Goal: Task Accomplishment & Management: Use online tool/utility

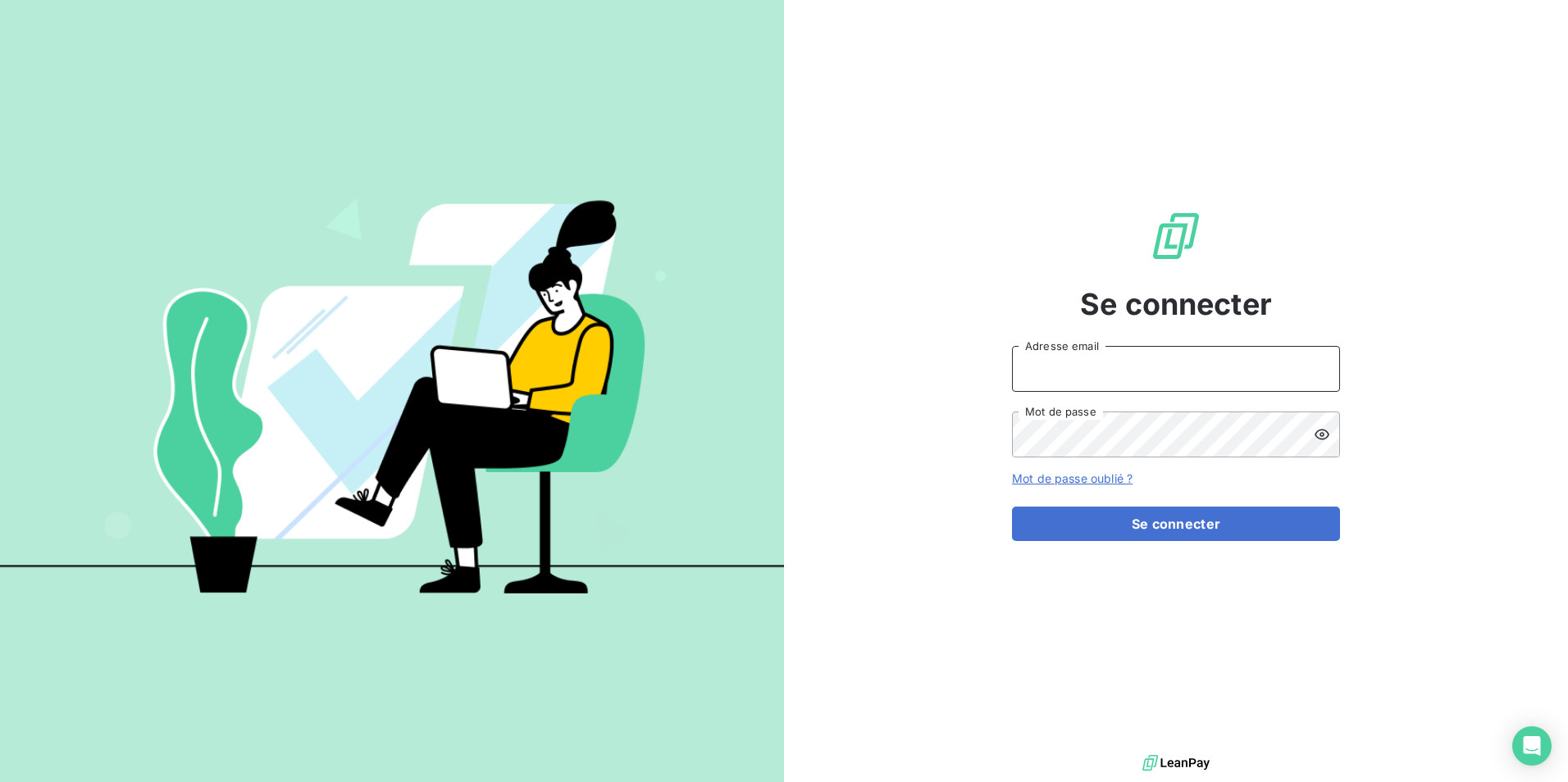
click at [1181, 351] on input "Adresse email" at bounding box center [1176, 369] width 328 height 46
type input "[EMAIL_ADDRESS][DOMAIN_NAME]"
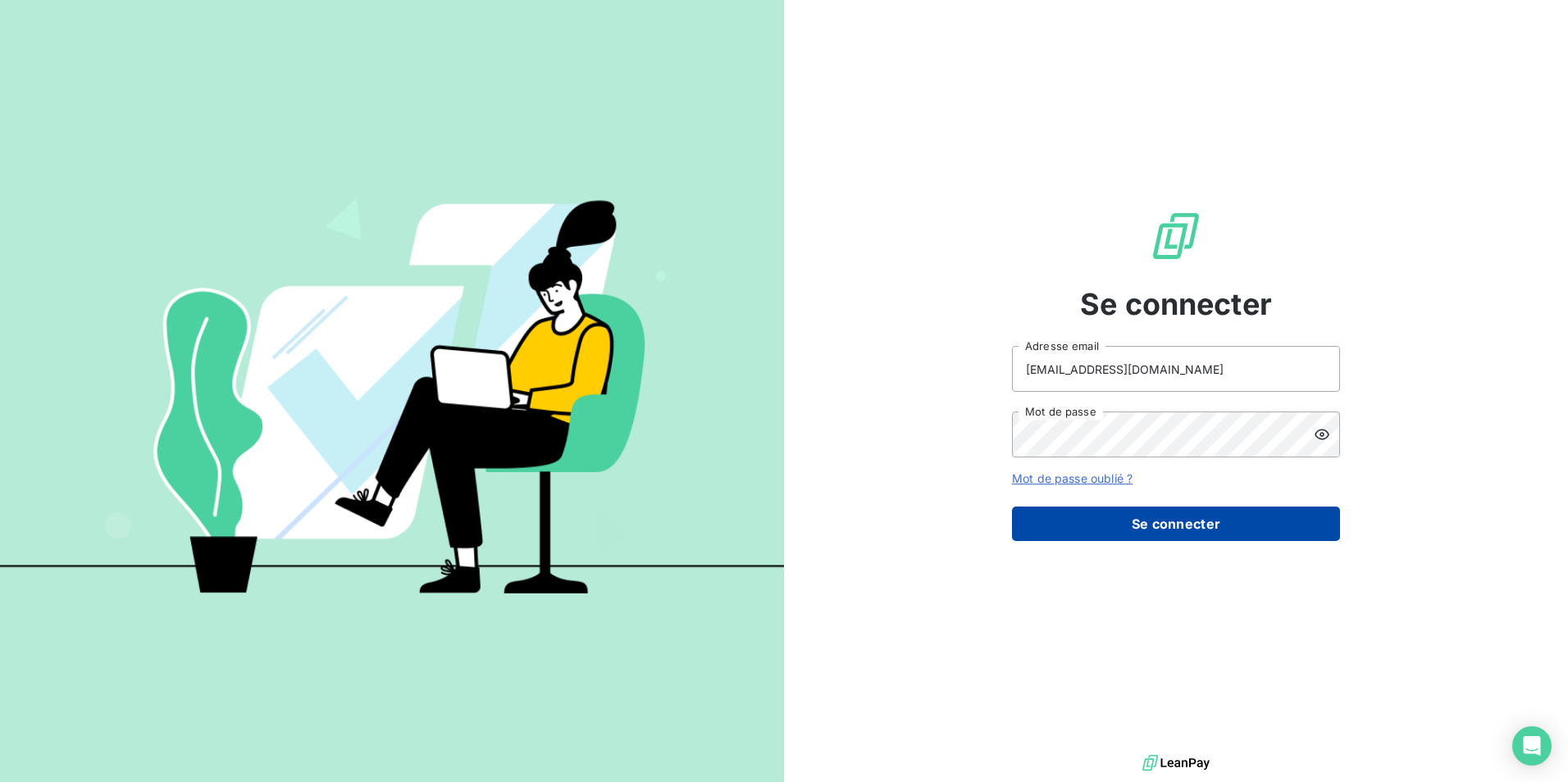
click at [1189, 532] on button "Se connecter" at bounding box center [1176, 524] width 328 height 34
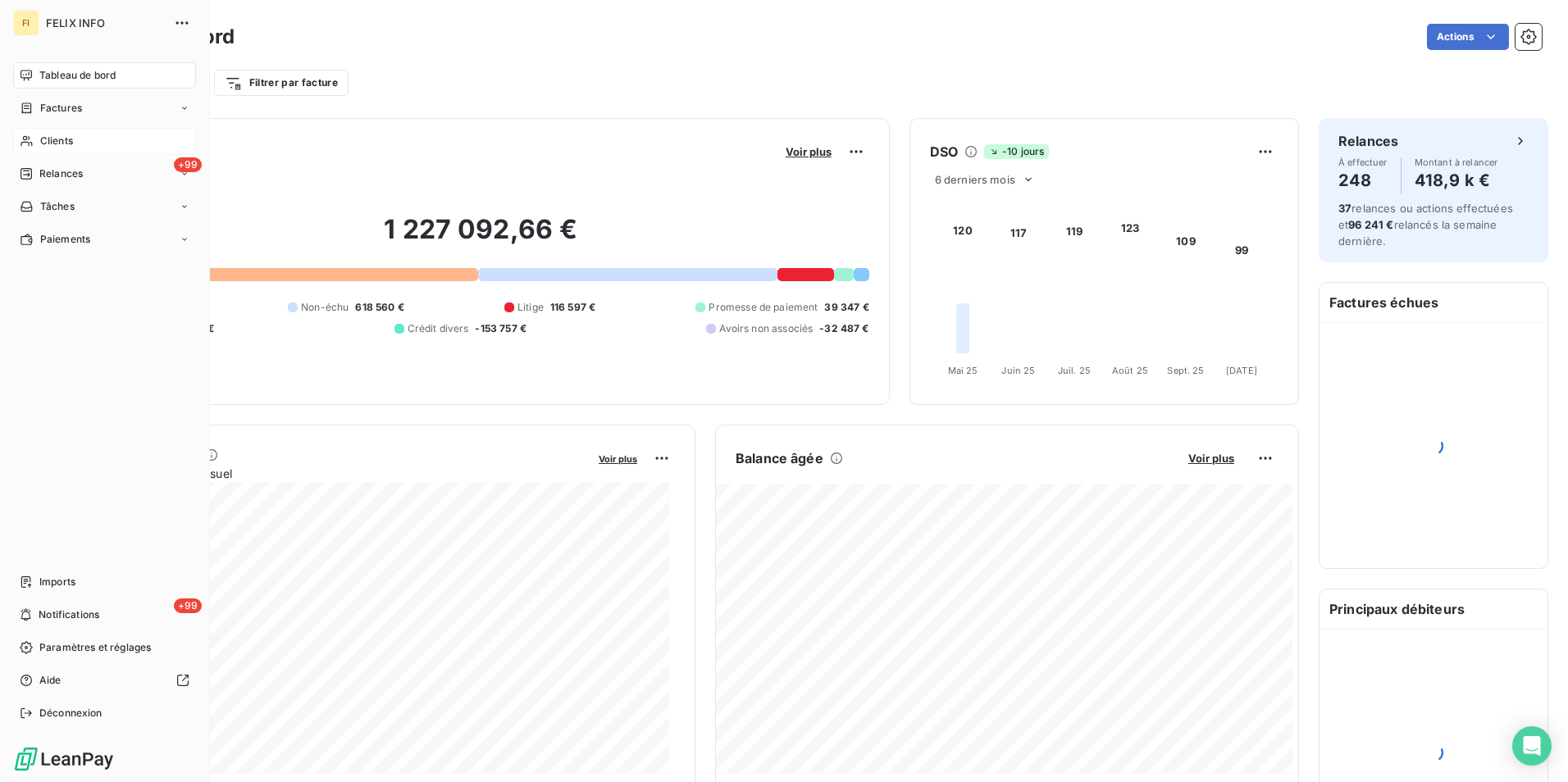
click at [38, 136] on div "Clients" at bounding box center [104, 140] width 183 height 26
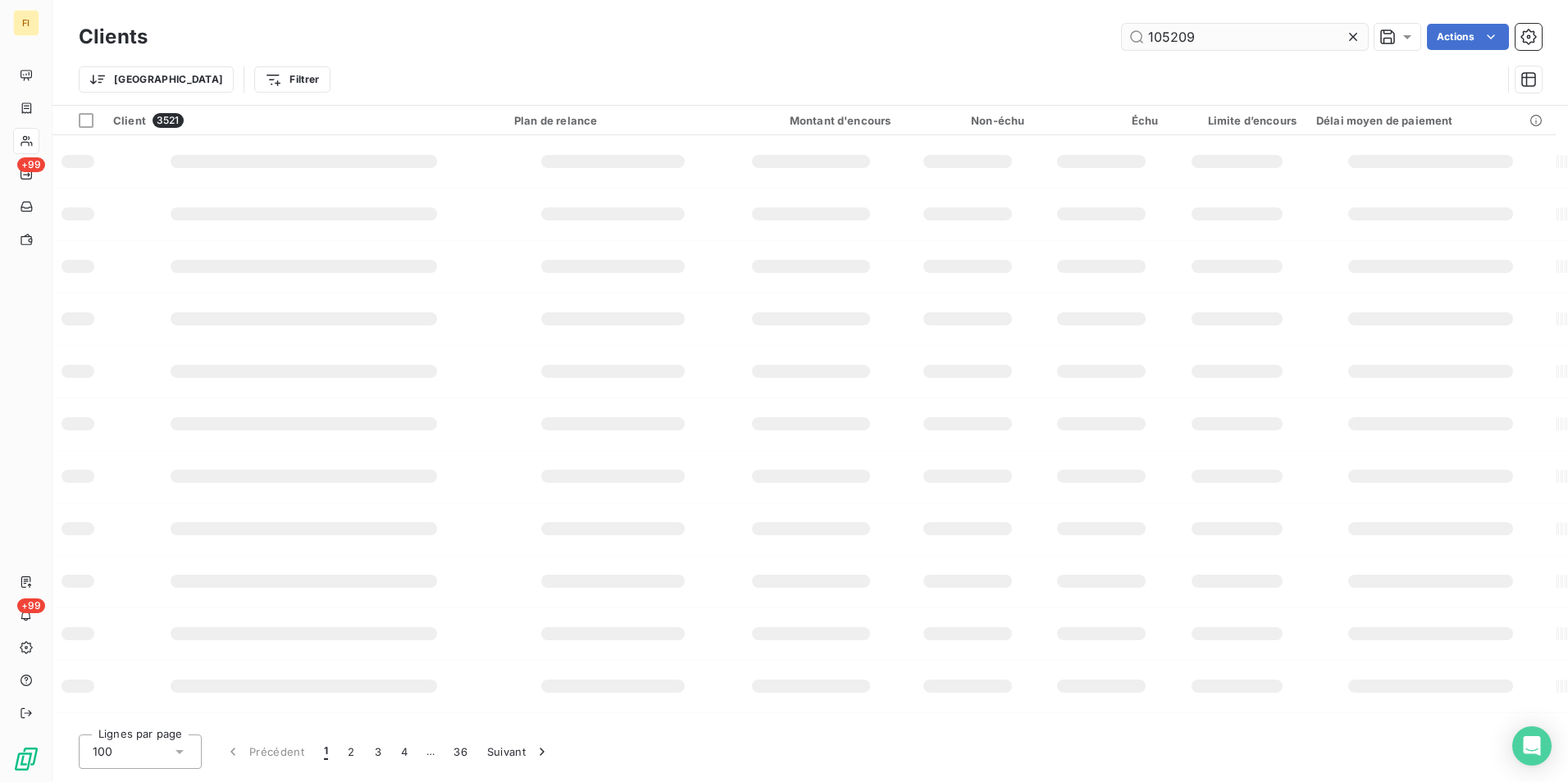
type input "105209"
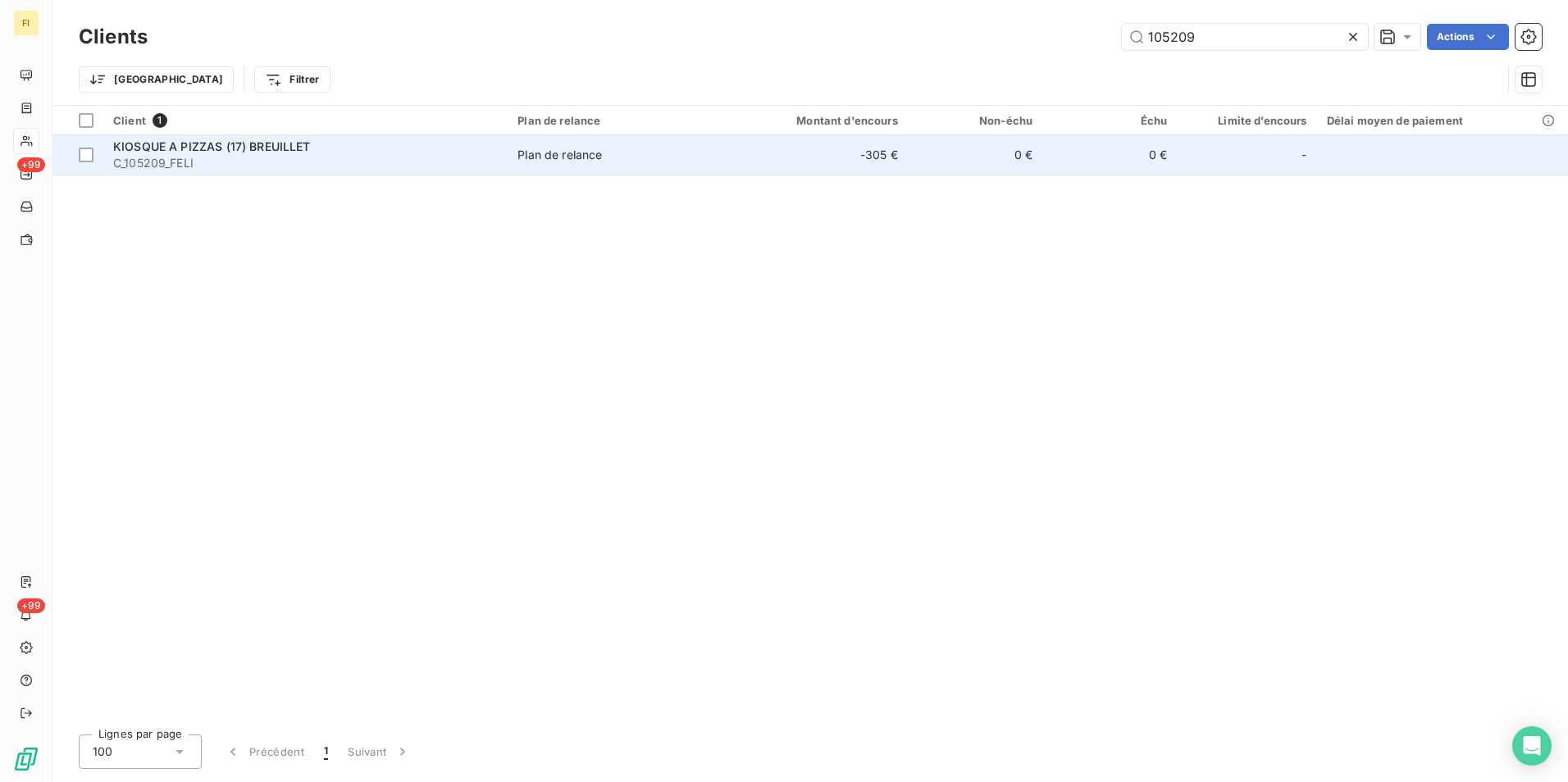
click at [1011, 156] on td "0 €" at bounding box center [976, 156] width 135 height 40
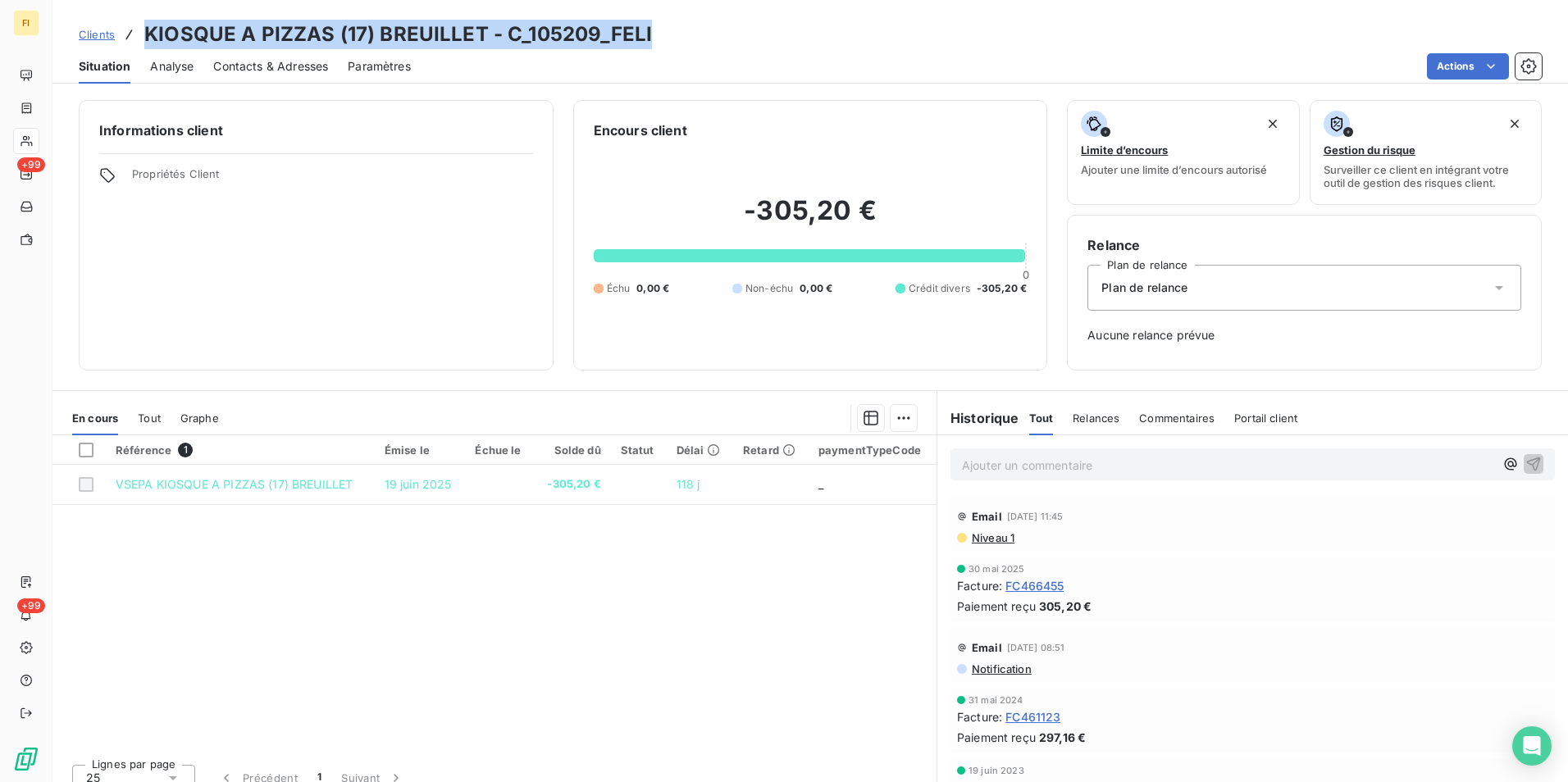
drag, startPoint x: 667, startPoint y: 40, endPoint x: 147, endPoint y: 30, distance: 520.1
click at [147, 30] on div "Clients KIOSQUE A PIZZAS (17) BREUILLET - C_105209_FELI" at bounding box center [810, 34] width 1516 height 30
copy h3 "KIOSQUE A PIZZAS (17) BREUILLET - C_105209_FELI"
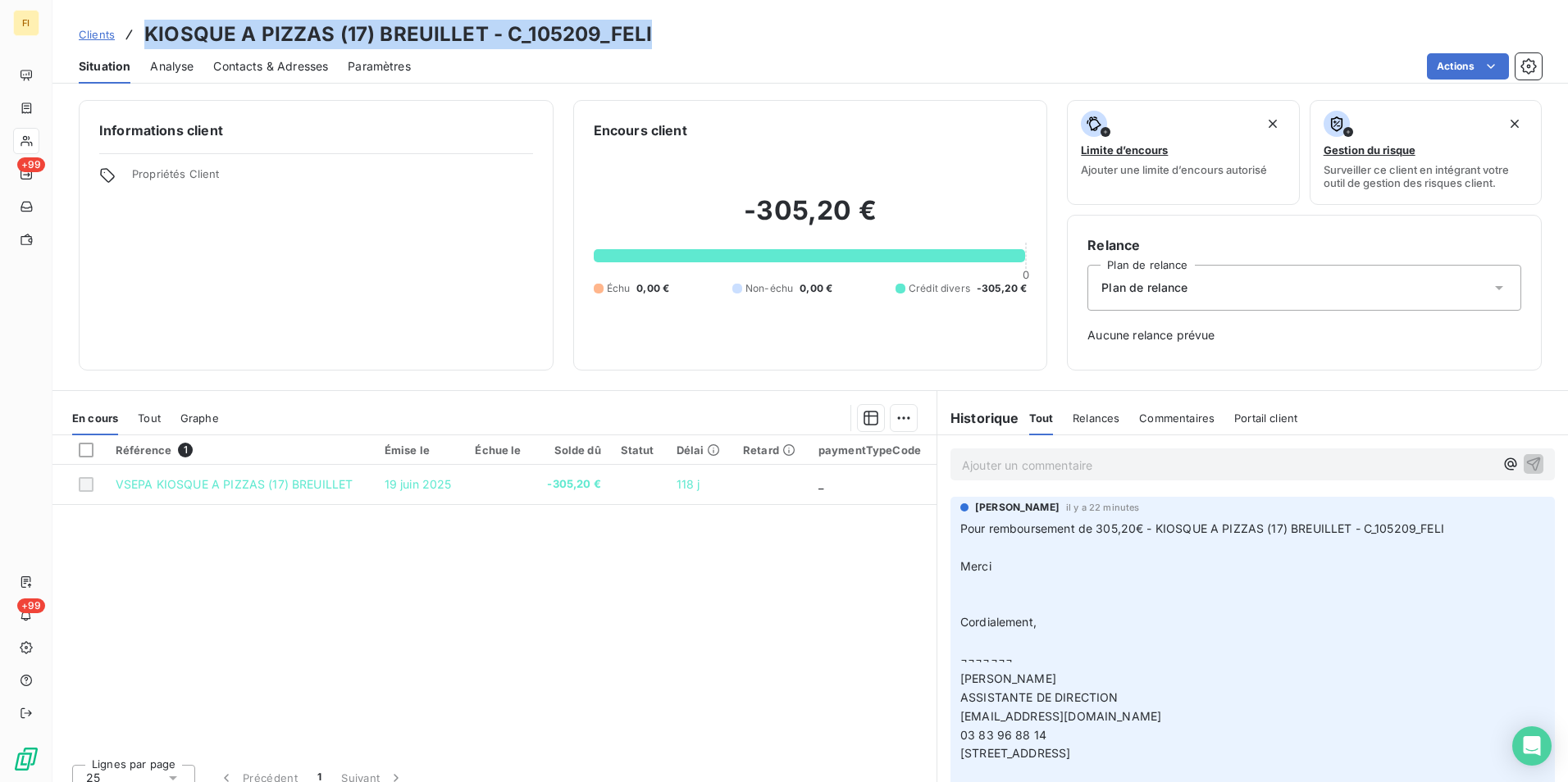
click at [88, 39] on span "Clients" at bounding box center [97, 34] width 36 height 13
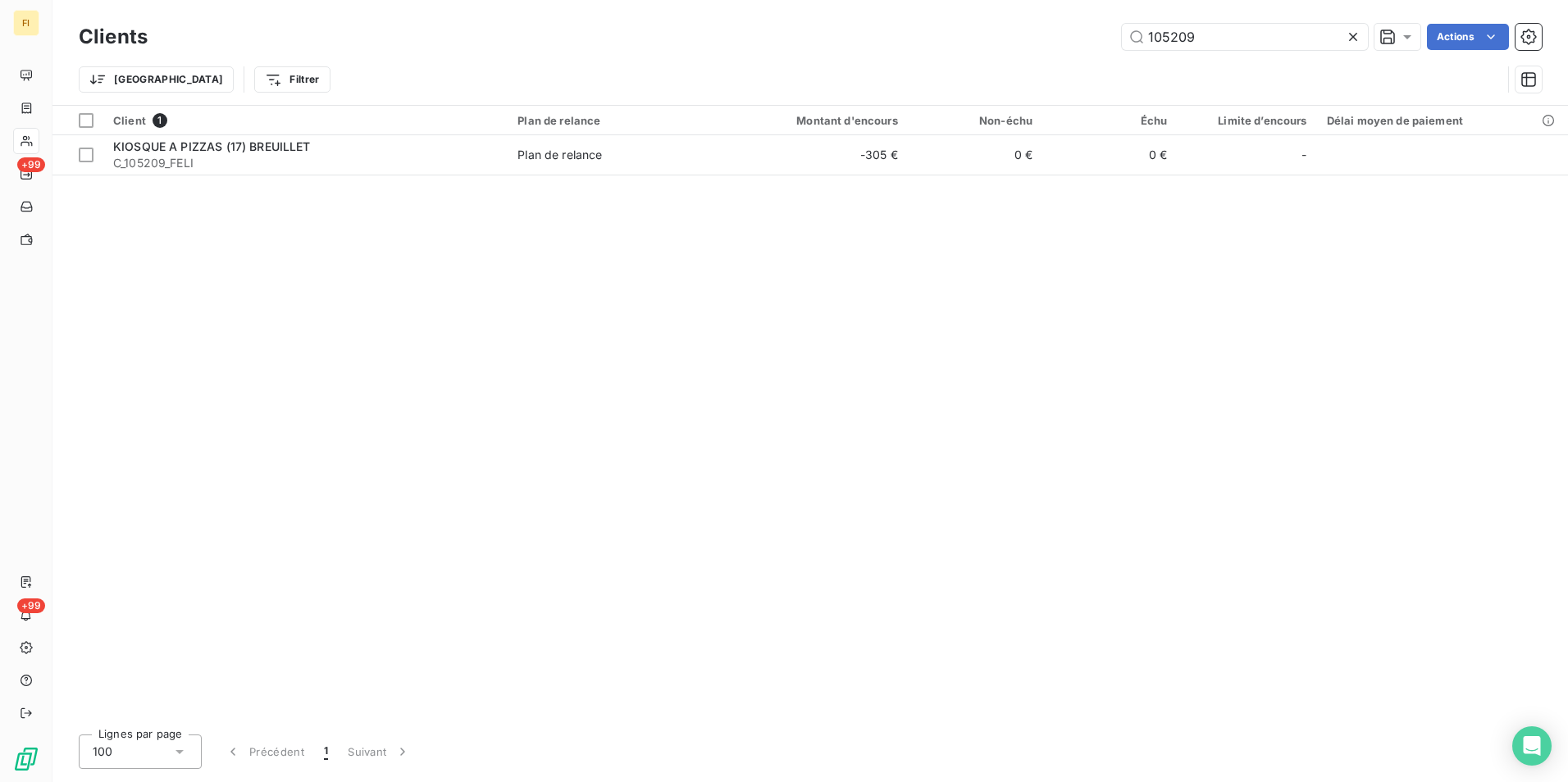
drag, startPoint x: 1237, startPoint y: 44, endPoint x: 860, endPoint y: 46, distance: 377.0
click at [910, 46] on div "105209 Actions" at bounding box center [854, 36] width 1375 height 26
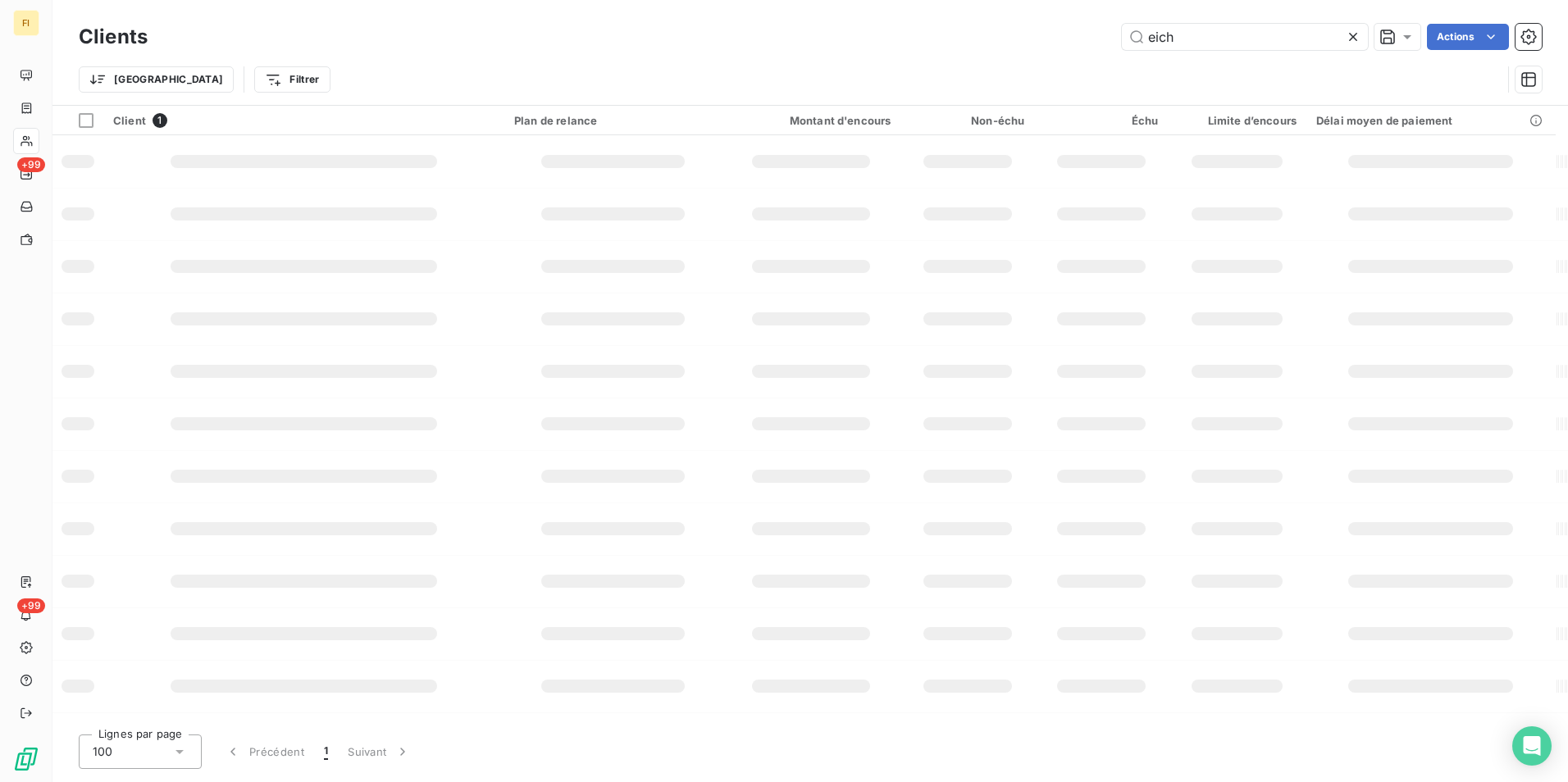
type input "eich"
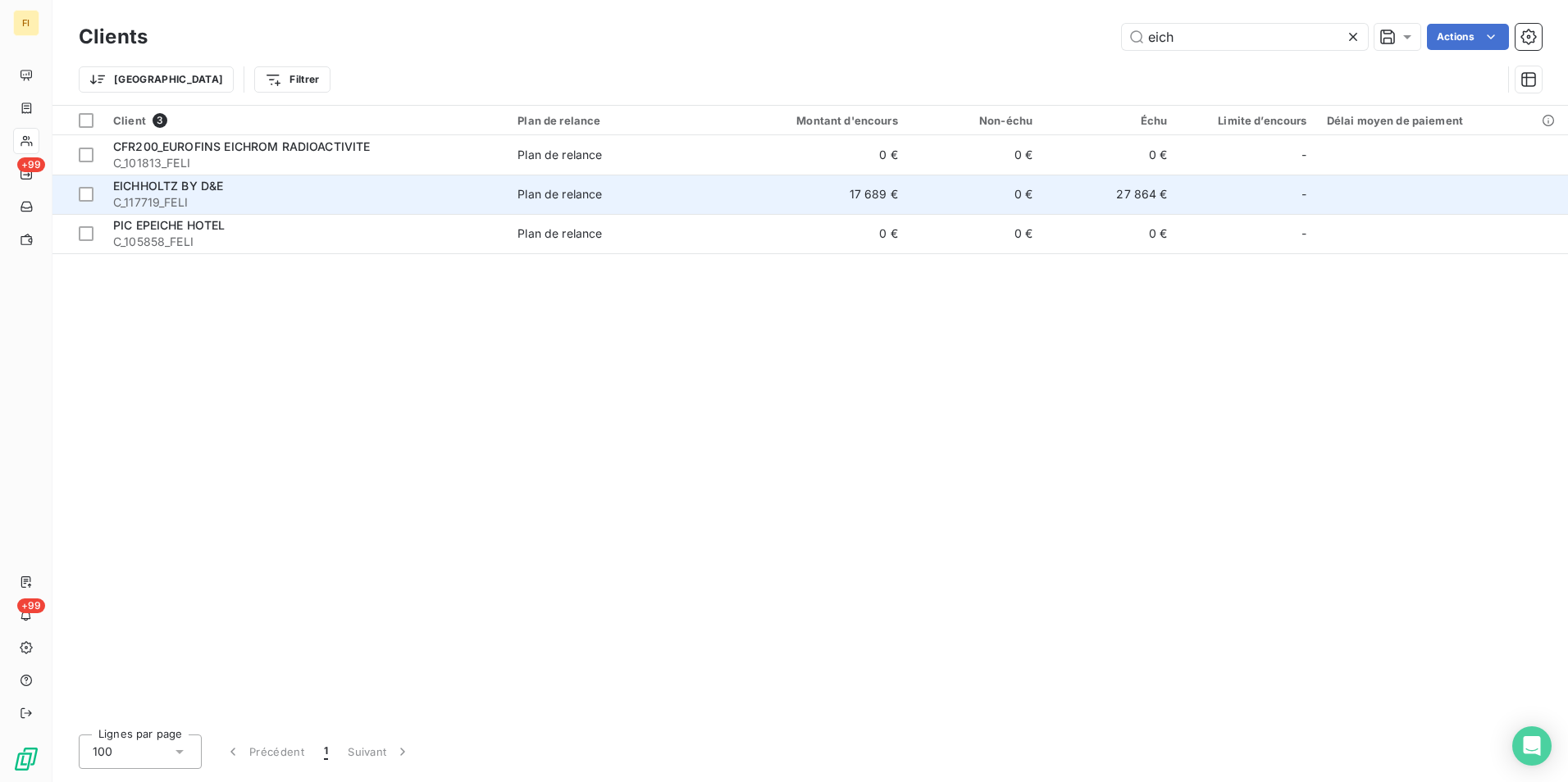
click at [900, 184] on td "17 689 €" at bounding box center [816, 194] width 181 height 40
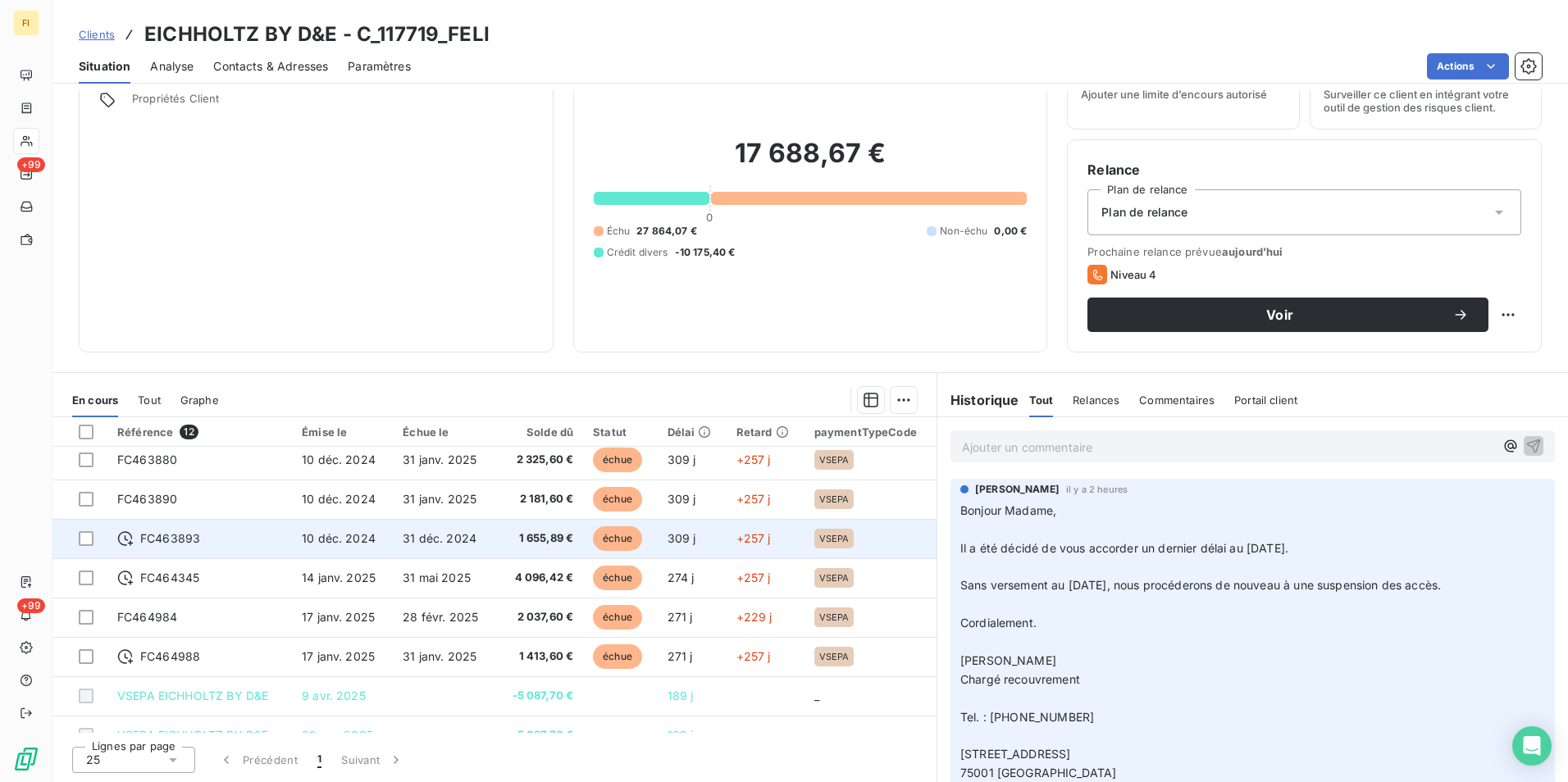
scroll to position [187, 0]
